Goal: Complete application form

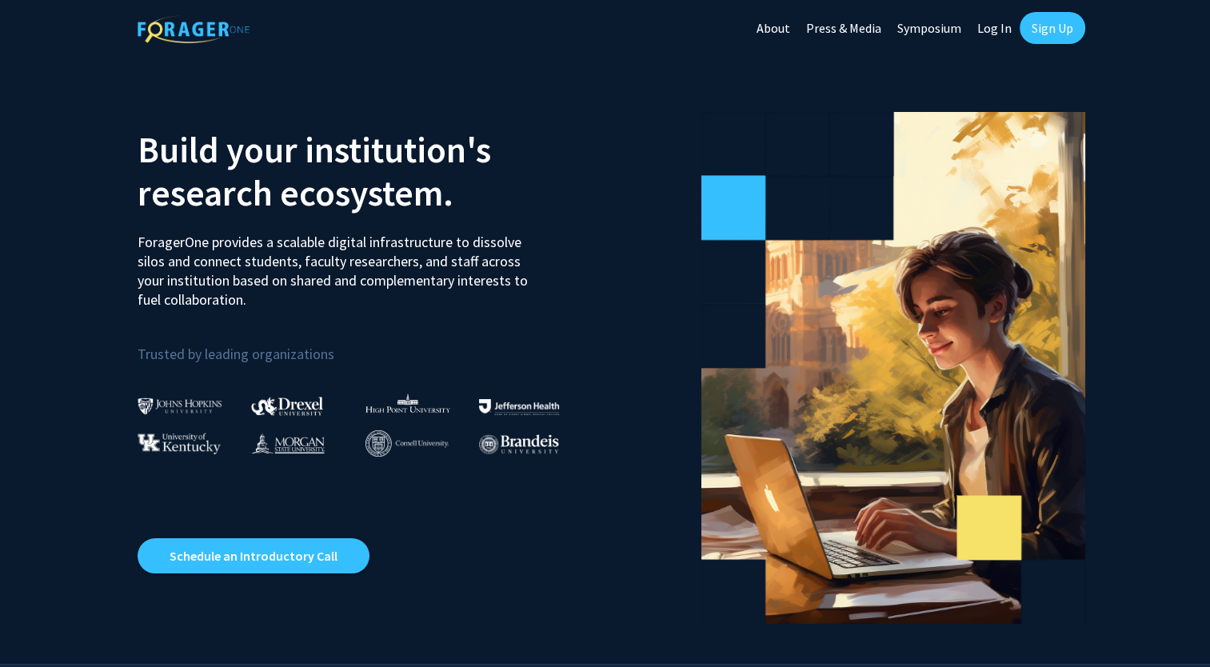
click at [1032, 22] on link "Sign Up" at bounding box center [1053, 28] width 66 height 32
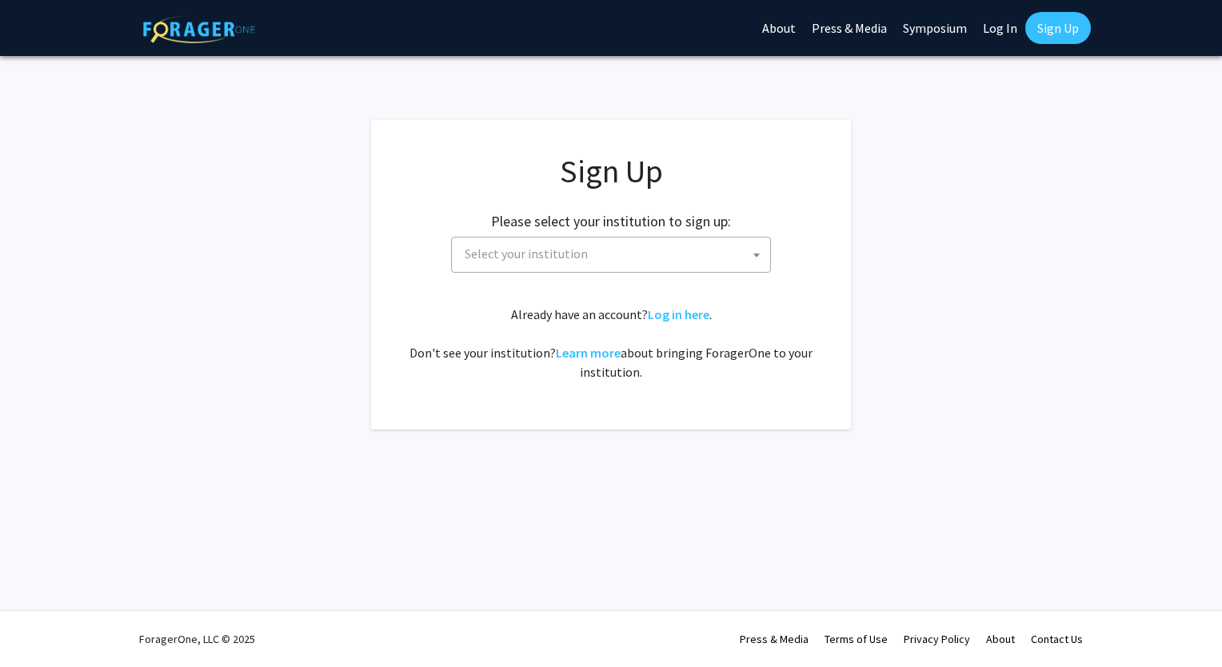
click at [752, 250] on span at bounding box center [757, 255] width 16 height 35
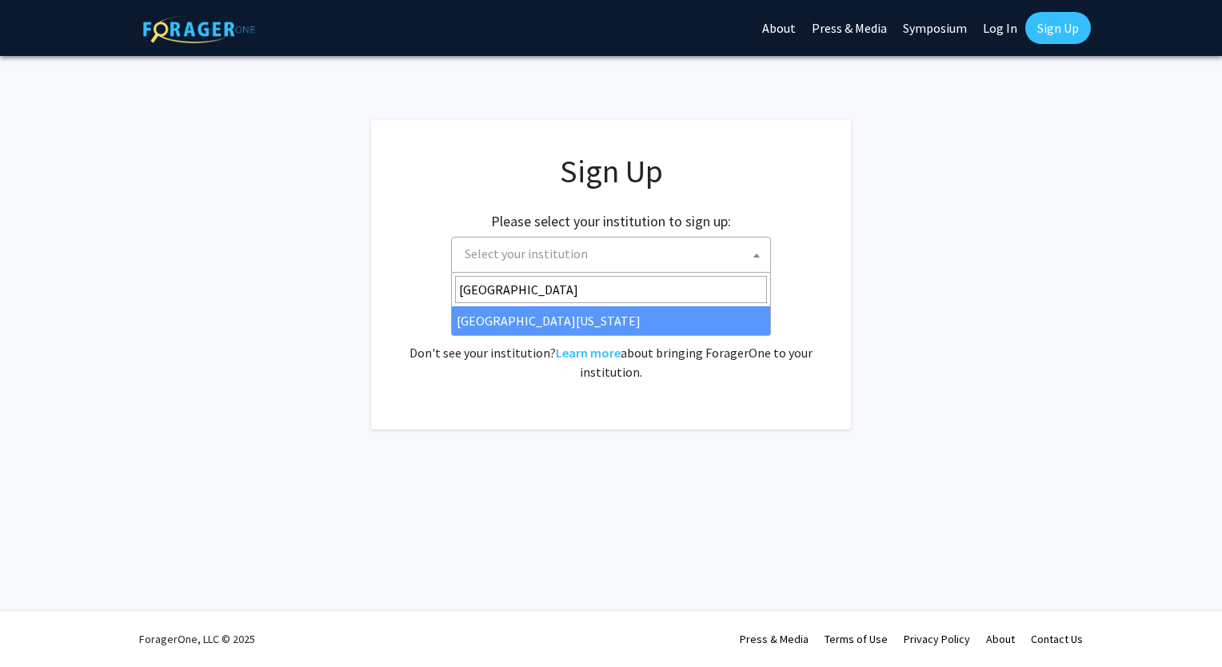
type input "university of kentucky"
select select "13"
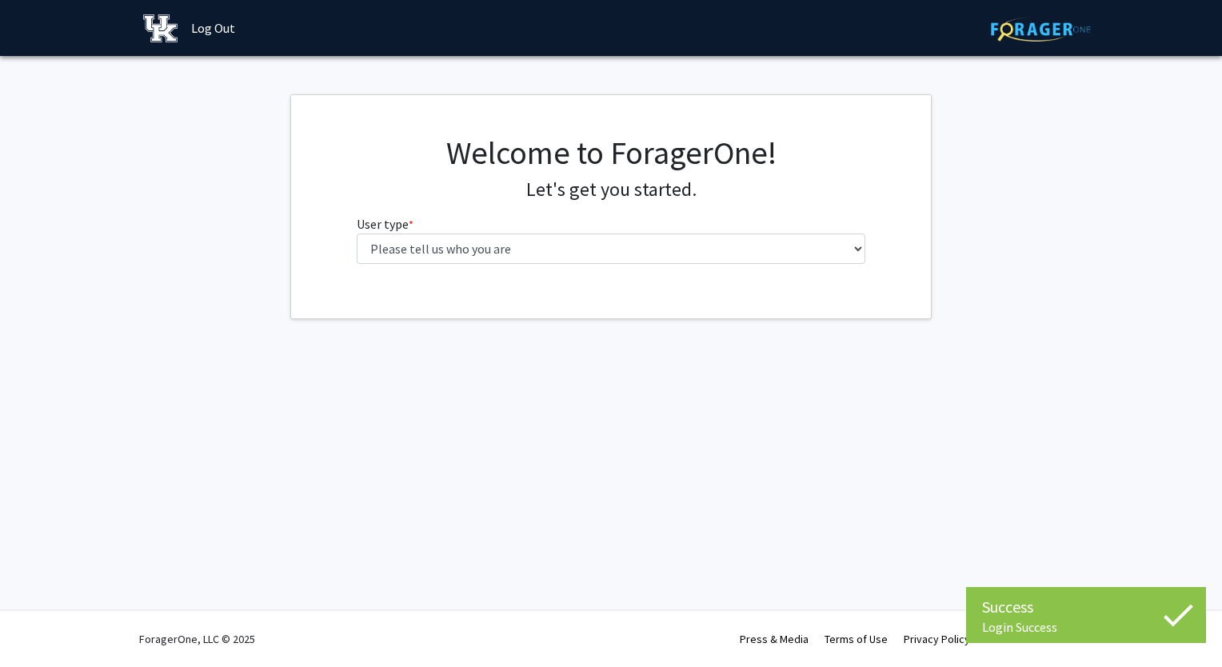
click at [877, 242] on div "Welcome to ForagerOne! Let's get you started. User type * required Please tell …" at bounding box center [612, 205] width 534 height 143
click at [874, 242] on div "Welcome to ForagerOne! Let's get you started. User type * required Please tell …" at bounding box center [612, 205] width 534 height 143
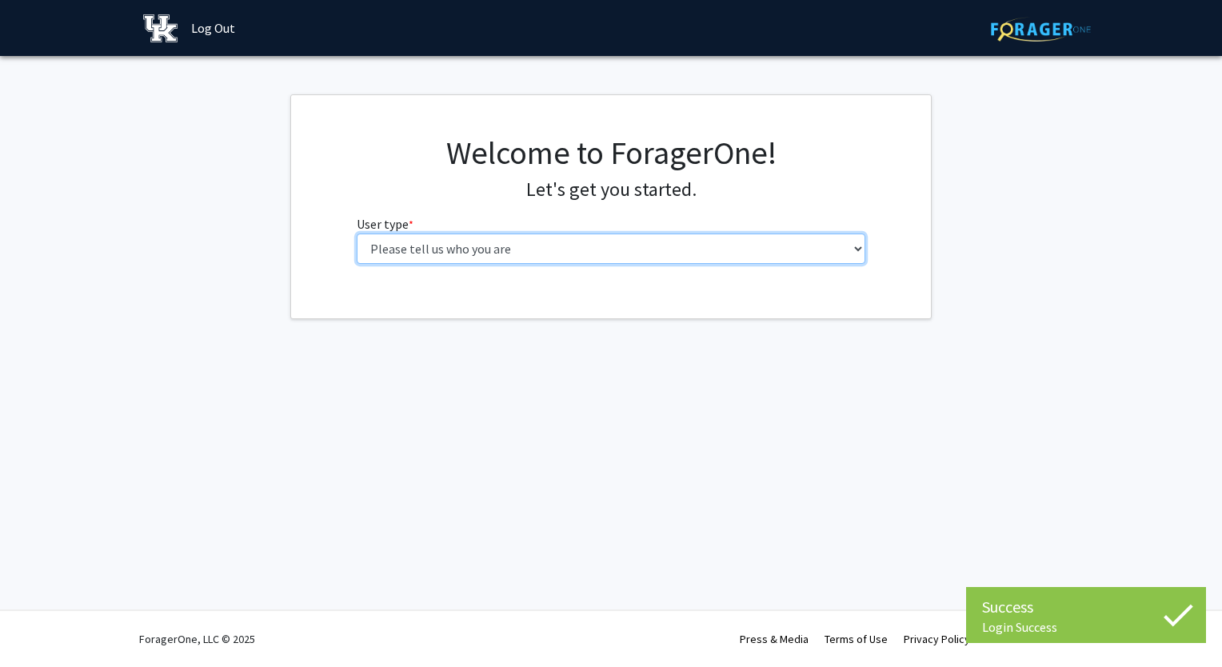
click at [854, 244] on select "Please tell us who you are Undergraduate Student Master's Student Doctoral Cand…" at bounding box center [612, 249] width 510 height 30
select select "1: undergrad"
click at [357, 234] on select "Please tell us who you are Undergraduate Student Master's Student Doctoral Cand…" at bounding box center [612, 249] width 510 height 30
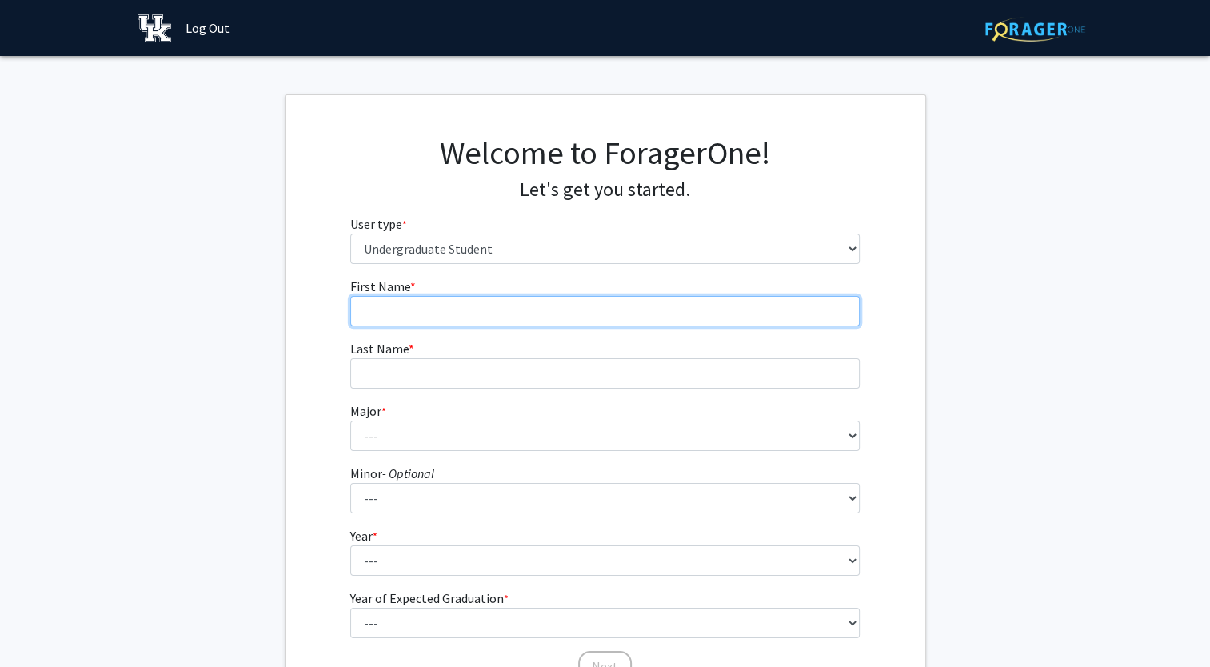
click at [634, 309] on input "First Name * required" at bounding box center [605, 311] width 510 height 30
type input "Jordan"
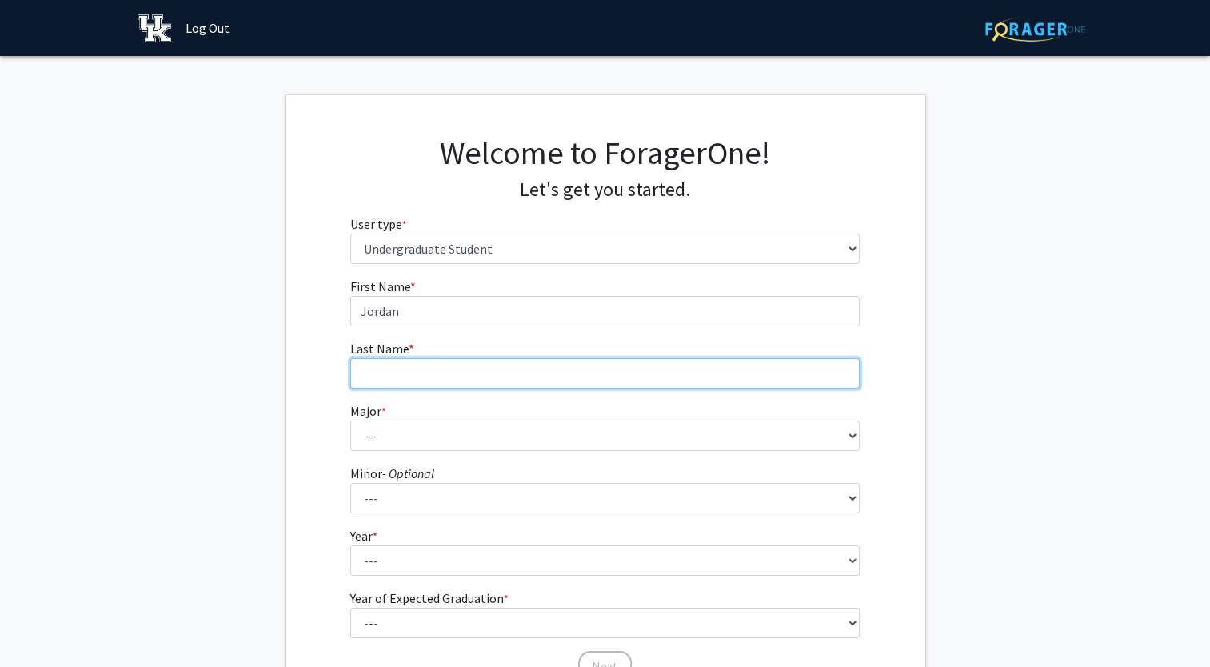
type input "[PERSON_NAME]"
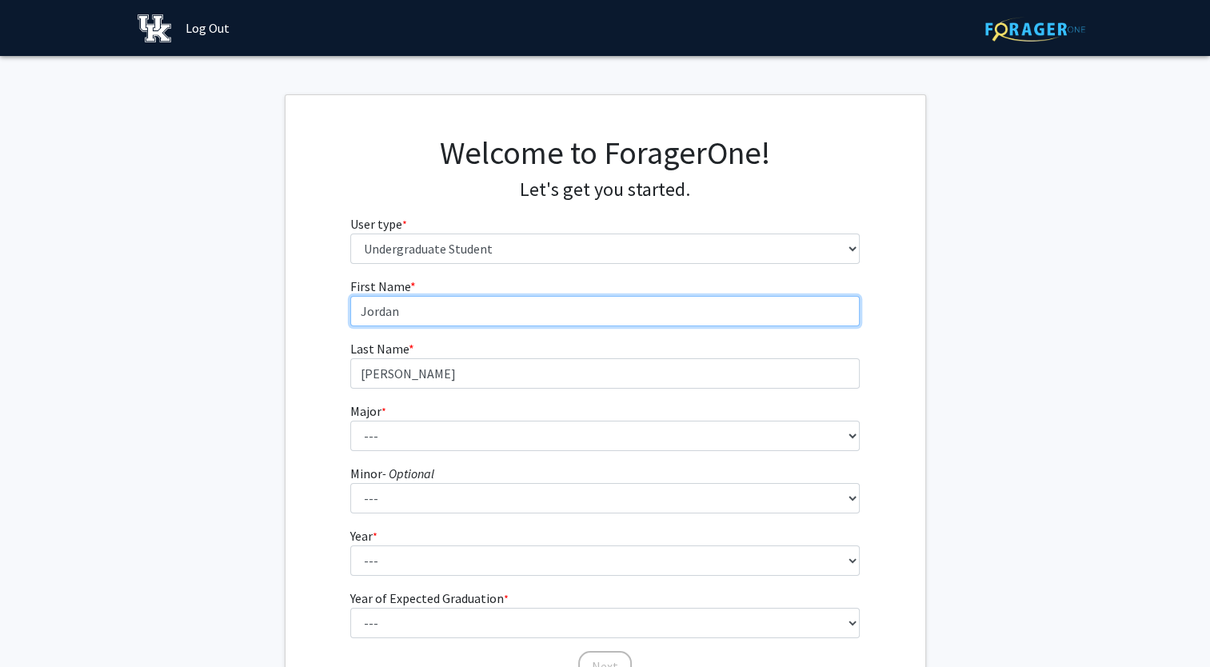
type input "Jordan"
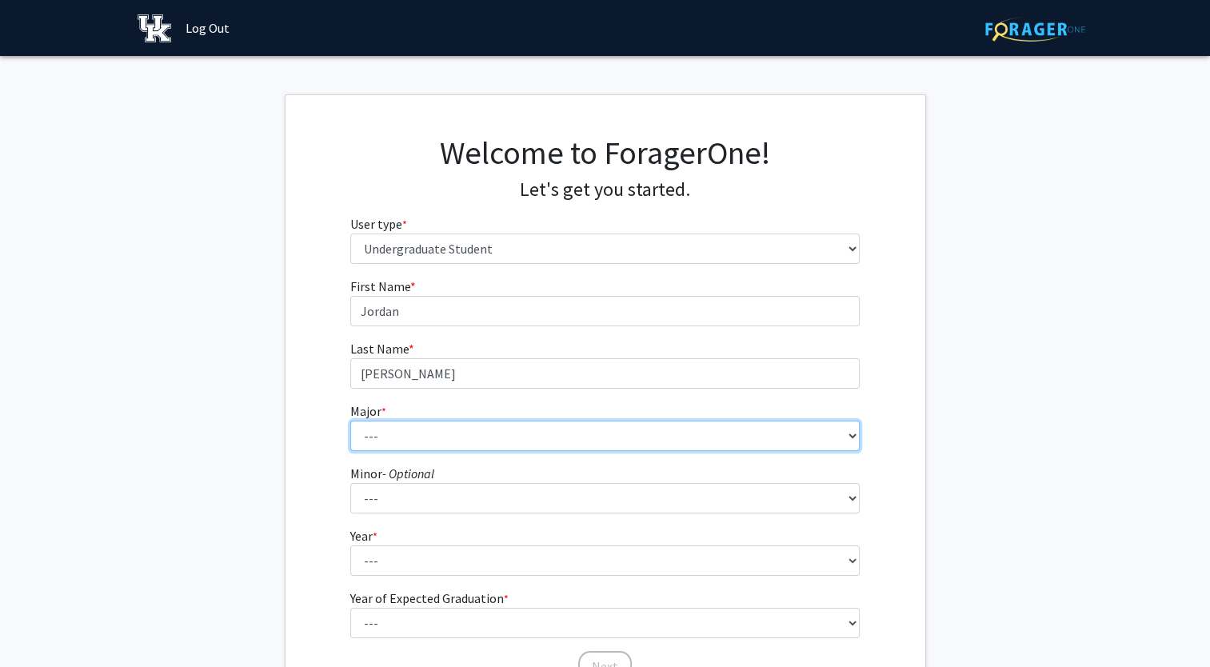
click at [462, 440] on select "--- Accounting Aerospace Engineering African American & Africana Studies Agricu…" at bounding box center [605, 436] width 510 height 30
select select "75: 912"
click at [350, 421] on select "--- Accounting Aerospace Engineering African American & Africana Studies Agricu…" at bounding box center [605, 436] width 510 height 30
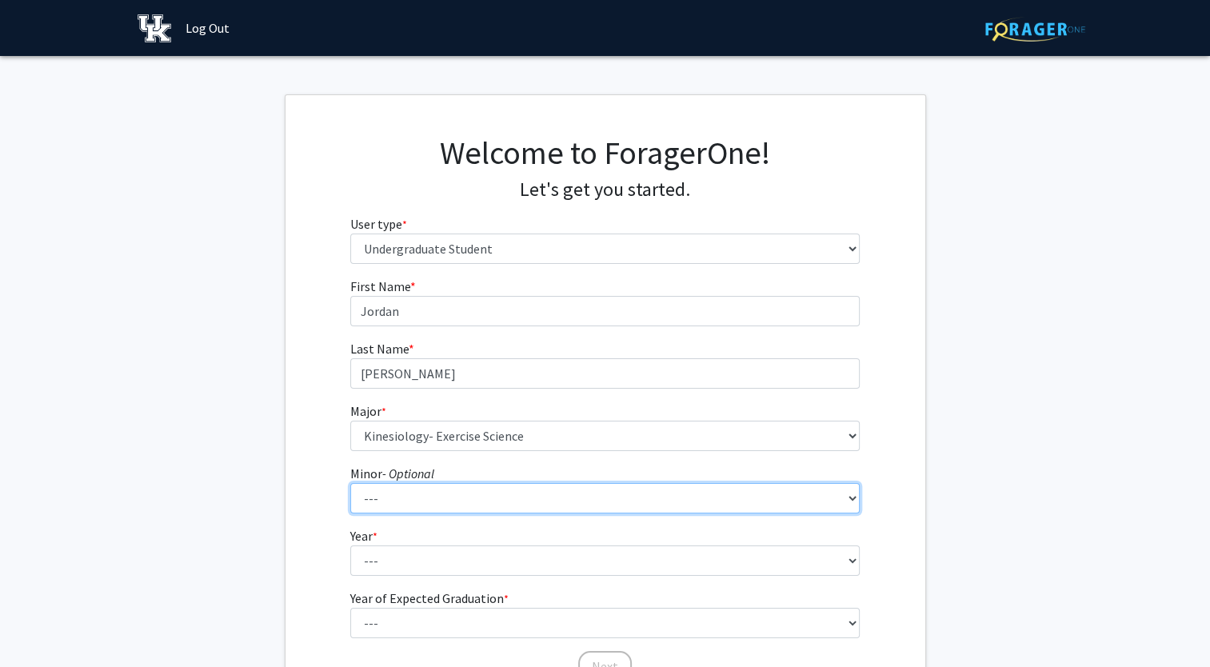
click at [418, 505] on select "--- African American & Africana Studies Agricultural Economics American Studies…" at bounding box center [605, 498] width 510 height 30
select select "61: 713"
click at [350, 483] on select "--- African American & Africana Studies Agricultural Economics American Studies…" at bounding box center [605, 498] width 510 height 30
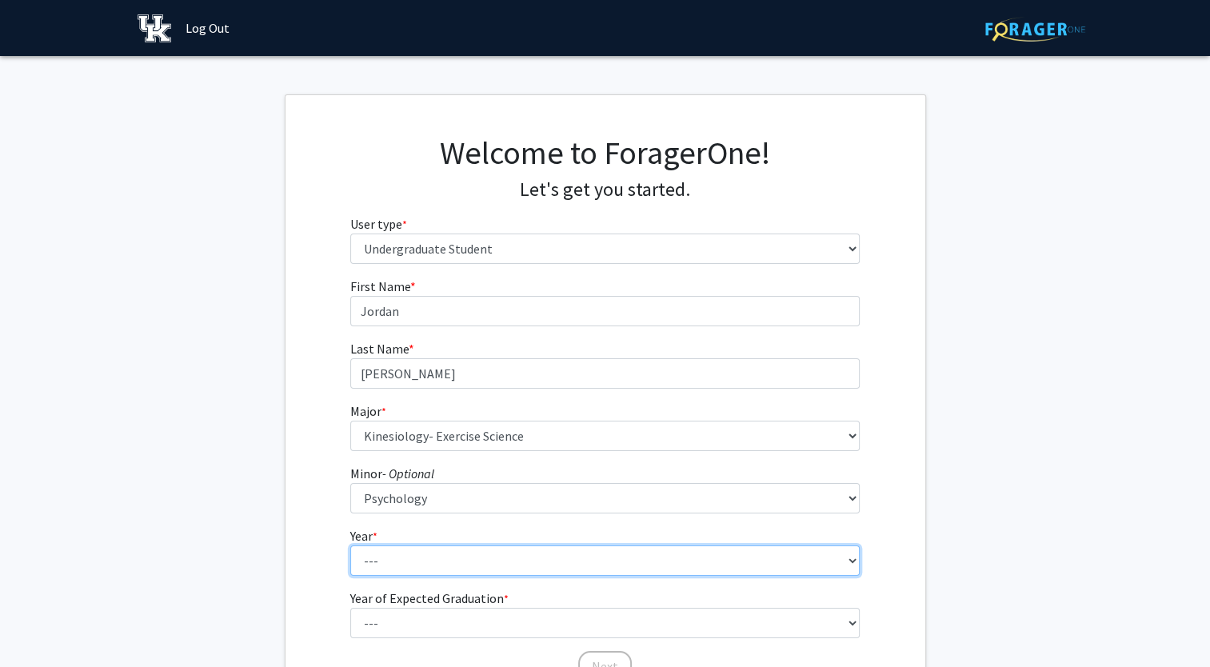
click at [426, 564] on select "--- First-year Sophomore Junior Senior Postbaccalaureate Certificate" at bounding box center [605, 561] width 510 height 30
select select "3: junior"
click at [350, 546] on select "--- First-year Sophomore Junior Senior Postbaccalaureate Certificate" at bounding box center [605, 561] width 510 height 30
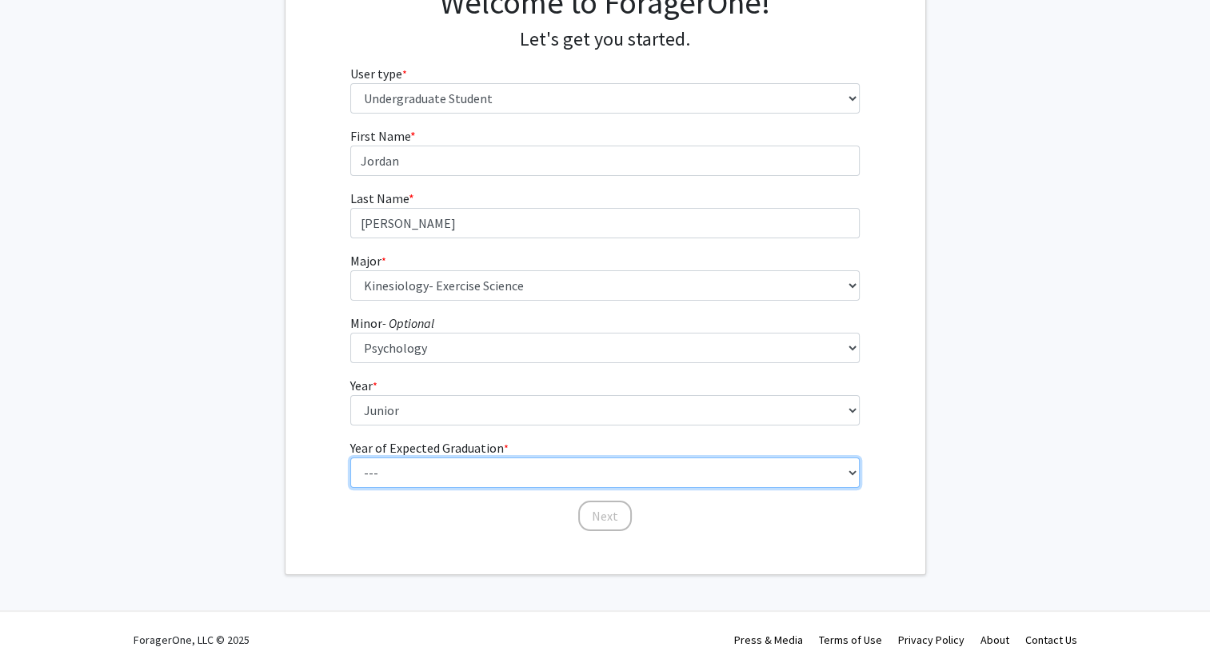
click at [410, 467] on select "--- 2025 2026 2027 2028 2029 2030 2031 2032 2033 2034" at bounding box center [605, 473] width 510 height 30
select select "3: 2027"
click at [350, 458] on select "--- 2025 2026 2027 2028 2029 2030 2031 2032 2033 2034" at bounding box center [605, 473] width 510 height 30
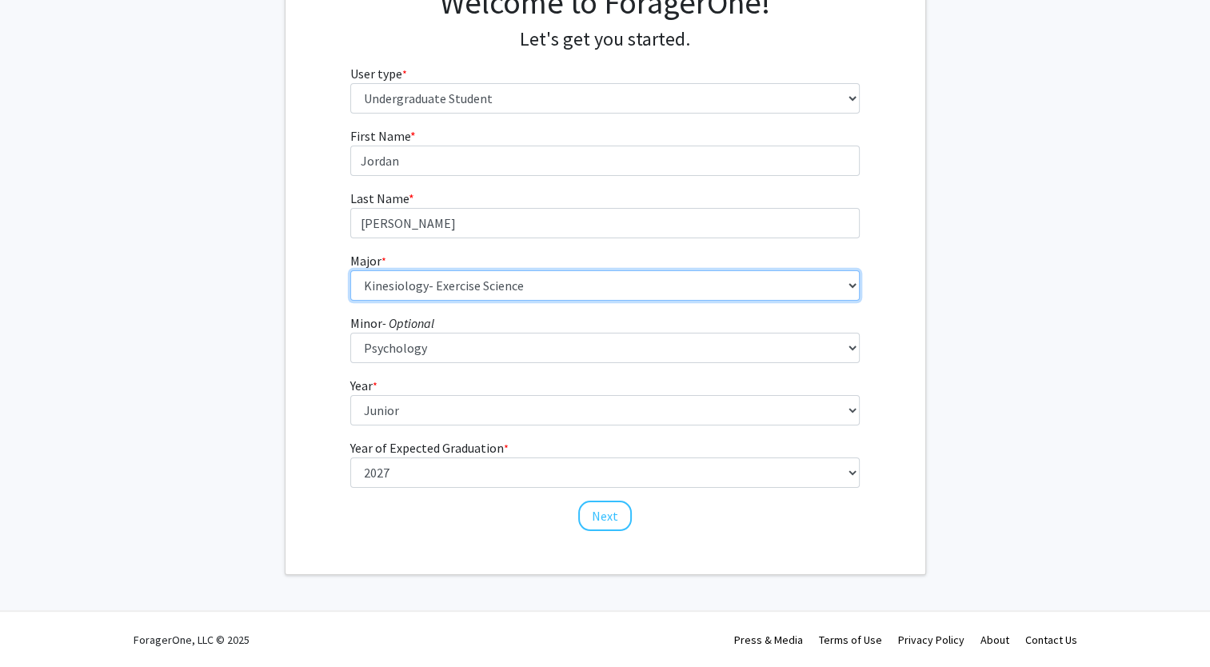
click at [393, 277] on select "--- Accounting Aerospace Engineering African American & Africana Studies Agricu…" at bounding box center [605, 285] width 510 height 30
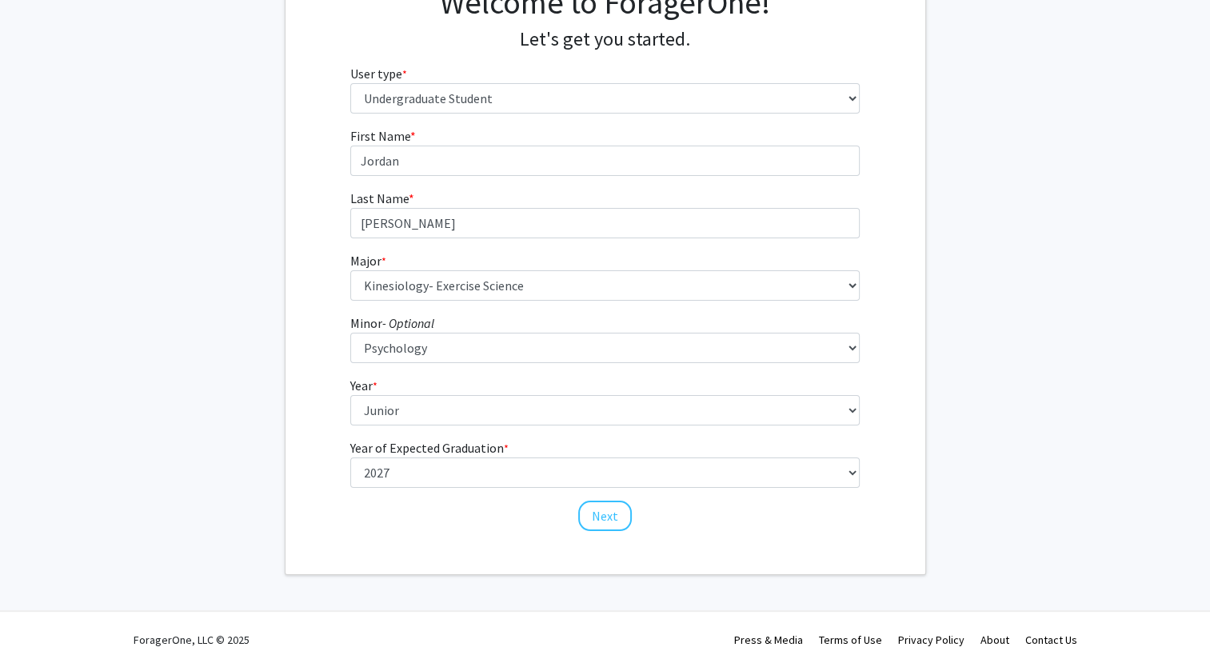
click at [1018, 456] on fg-get-started "Welcome to ForagerOne! Let's get you started. User type * required Please tell …" at bounding box center [605, 259] width 1210 height 631
click at [603, 520] on button "Next" at bounding box center [605, 516] width 54 height 30
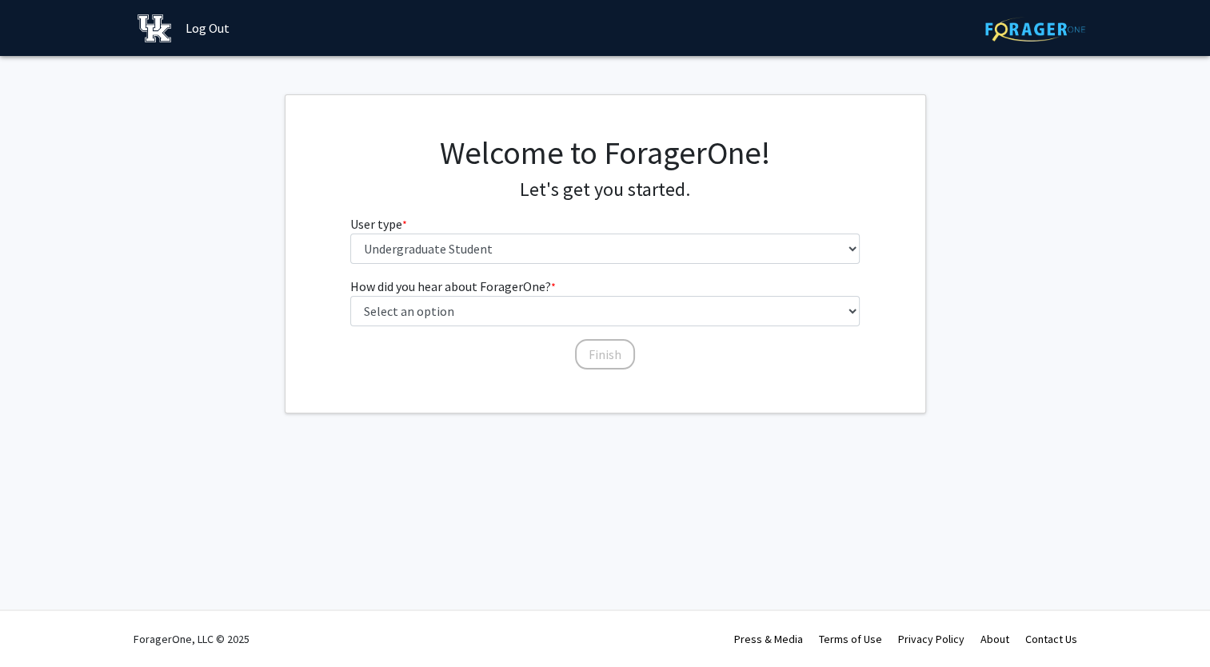
scroll to position [0, 0]
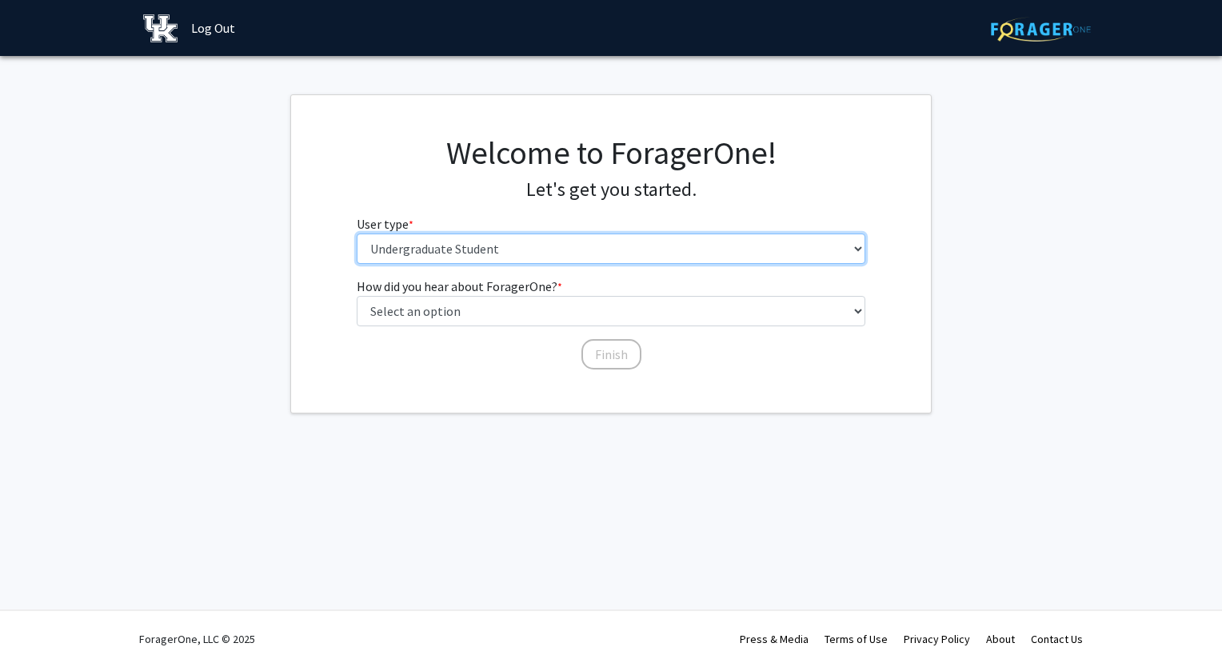
click at [455, 258] on select "Please tell us who you are Undergraduate Student Master's Student Doctoral Cand…" at bounding box center [612, 249] width 510 height 30
click at [357, 234] on select "Please tell us who you are Undergraduate Student Master's Student Doctoral Cand…" at bounding box center [612, 249] width 510 height 30
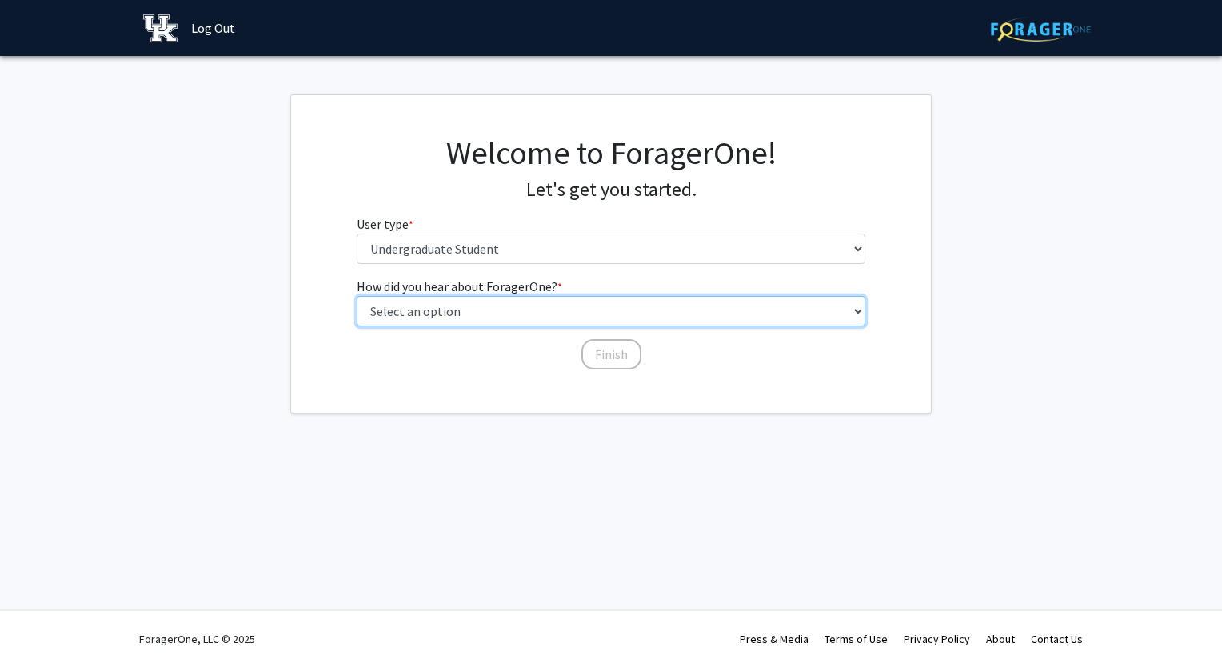
click at [442, 307] on select "Select an option Peer/student recommendation Faculty/staff recommendation Unive…" at bounding box center [612, 311] width 510 height 30
click at [357, 296] on select "Select an option Peer/student recommendation Faculty/staff recommendation Unive…" at bounding box center [612, 311] width 510 height 30
click at [397, 310] on select "Select an option Peer/student recommendation Faculty/staff recommendation Unive…" at bounding box center [612, 311] width 510 height 30
select select "4: university_email"
click at [357, 296] on select "Select an option Peer/student recommendation Faculty/staff recommendation Unive…" at bounding box center [612, 311] width 510 height 30
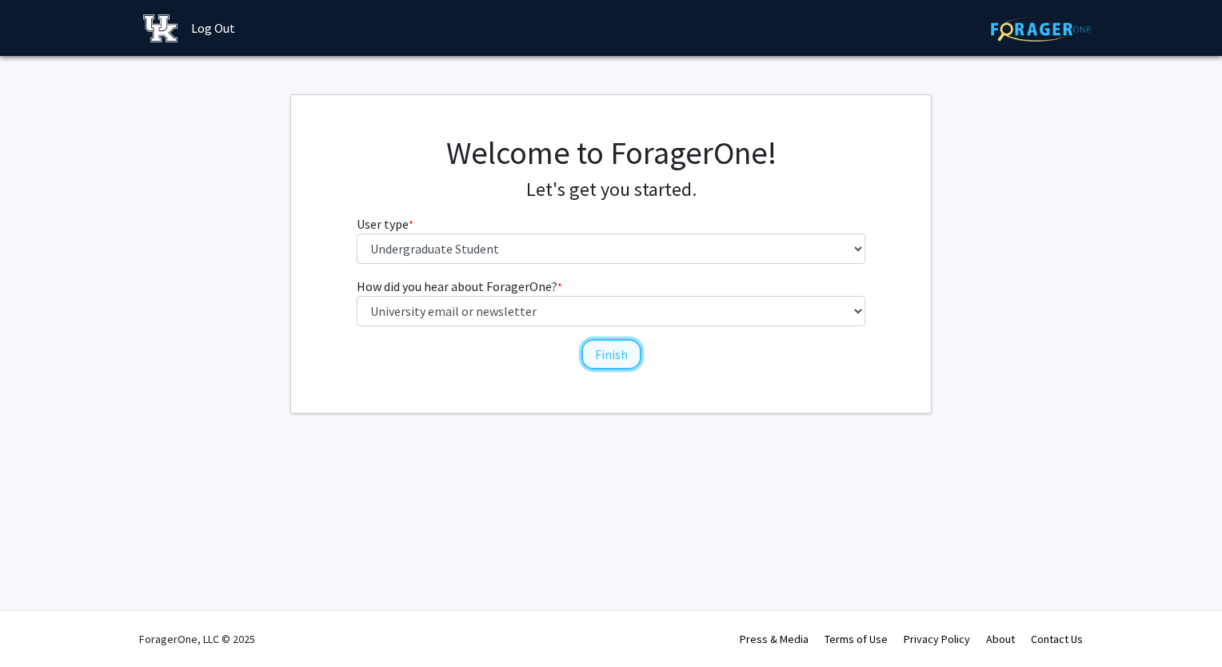
click at [615, 368] on button "Finish" at bounding box center [612, 354] width 60 height 30
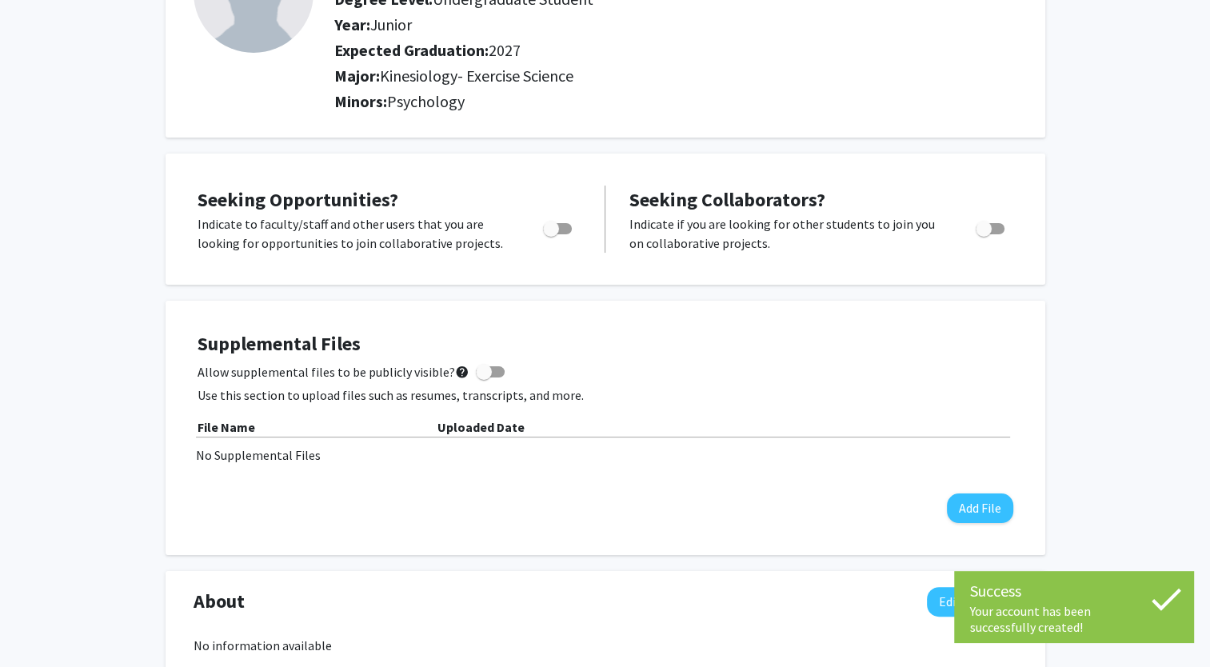
scroll to position [222, 0]
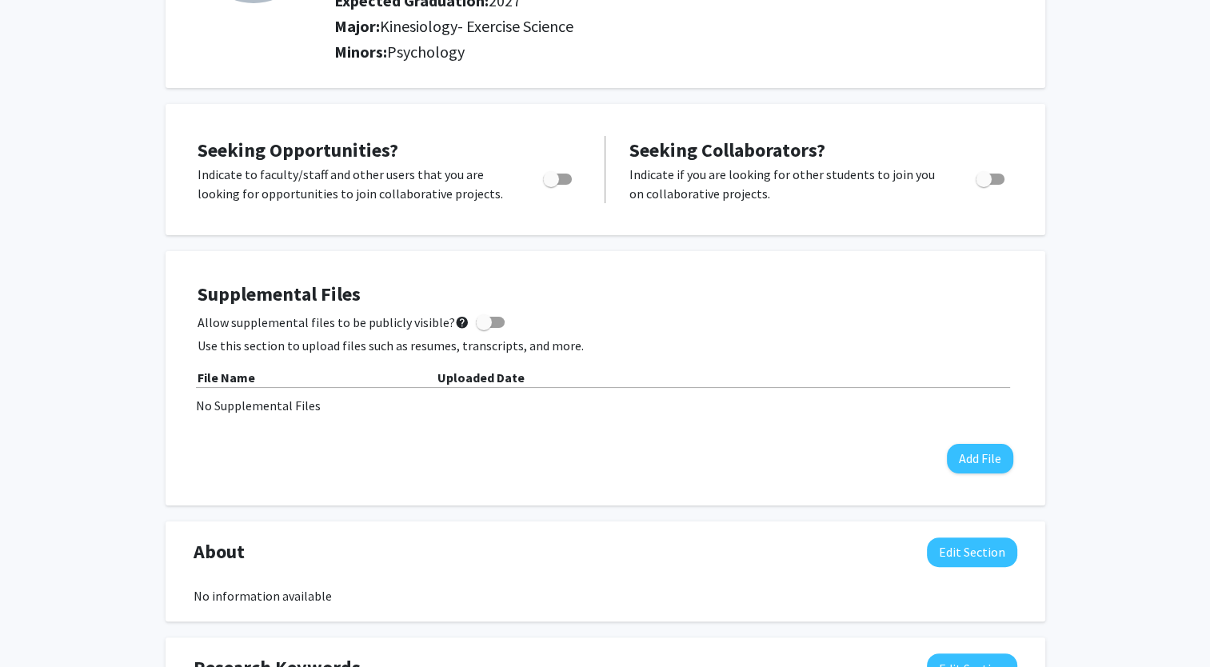
click at [542, 174] on label "Toggle" at bounding box center [554, 179] width 35 height 19
click at [550, 185] on input "Are you actively seeking opportunities?" at bounding box center [550, 185] width 1 height 1
checkbox input "true"
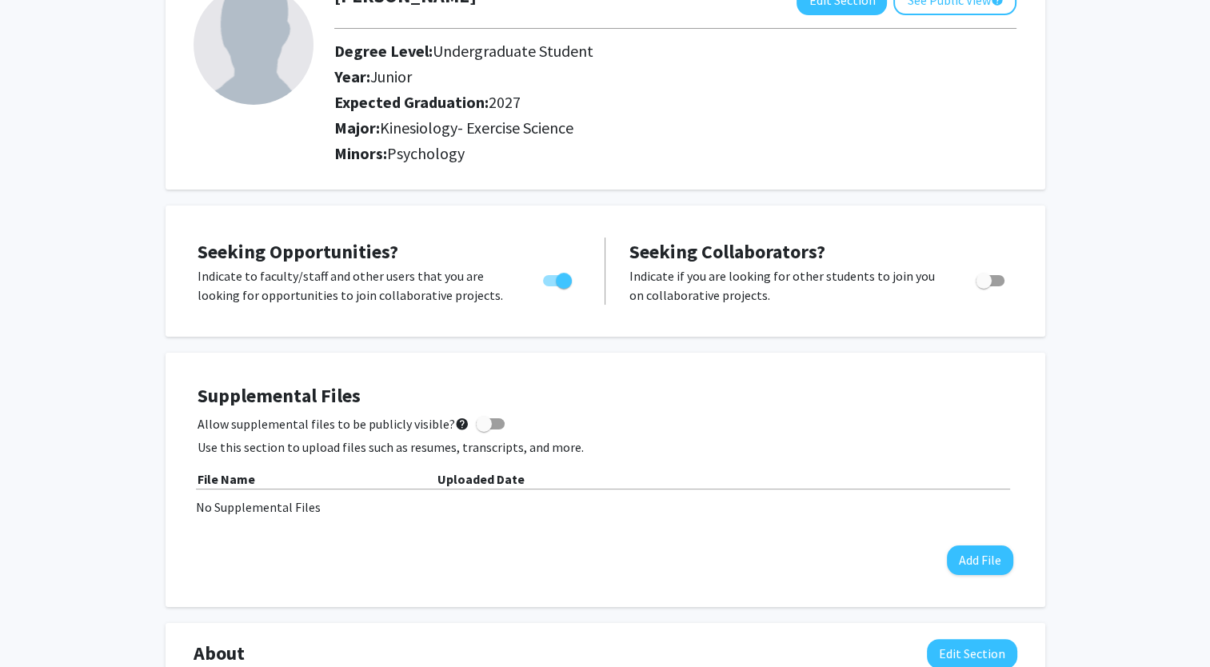
scroll to position [0, 0]
